Goal: Task Accomplishment & Management: Manage account settings

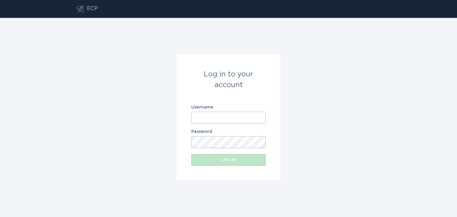
click at [219, 114] on input "Username" at bounding box center [228, 118] width 74 height 12
click at [0, 217] on com-1password-button at bounding box center [0, 217] width 0 height 0
type input "[EMAIL_ADDRESS][DOMAIN_NAME]"
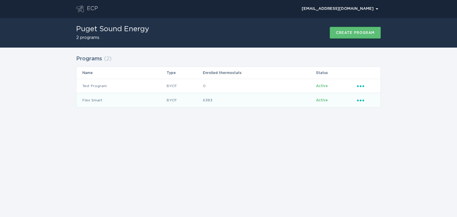
click at [363, 100] on icon "Popover menu" at bounding box center [360, 101] width 7 height 2
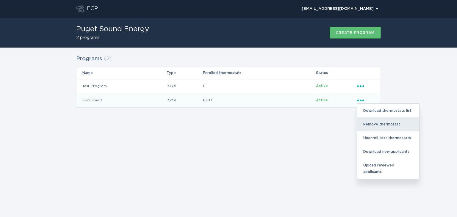
click at [372, 123] on div "Remove thermostat" at bounding box center [388, 124] width 62 height 14
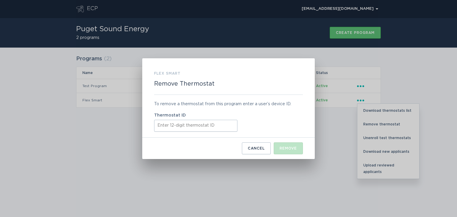
click at [192, 129] on input "Thermostat ID" at bounding box center [195, 126] width 83 height 12
paste input "531634602583"
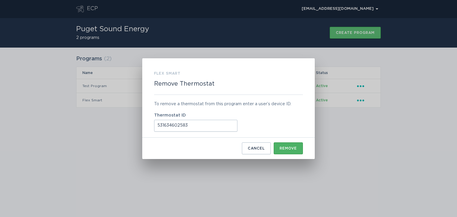
type input "531634602583"
click at [281, 149] on div "Remove" at bounding box center [287, 149] width 17 height 4
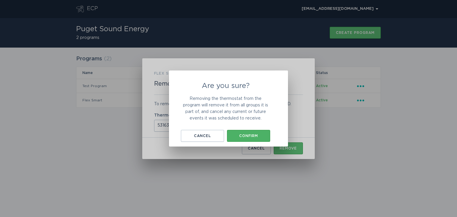
click at [257, 135] on div "Confirm" at bounding box center [248, 136] width 37 height 4
